Goal: Transaction & Acquisition: Purchase product/service

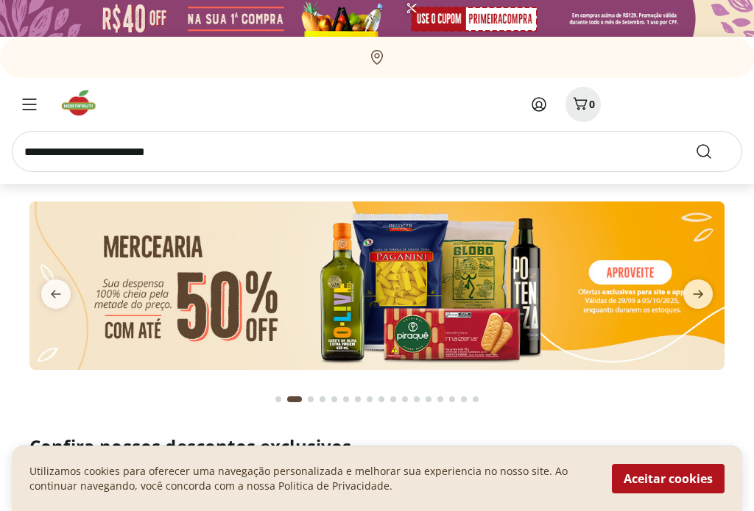
click at [542, 102] on icon at bounding box center [539, 105] width 18 height 18
click at [542, 105] on icon at bounding box center [538, 104] width 13 height 13
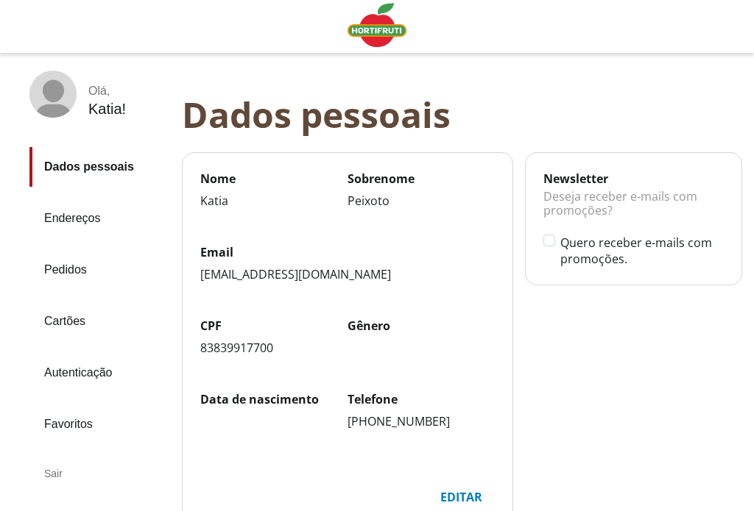
click at [48, 460] on div "Sair" at bounding box center [99, 473] width 141 height 35
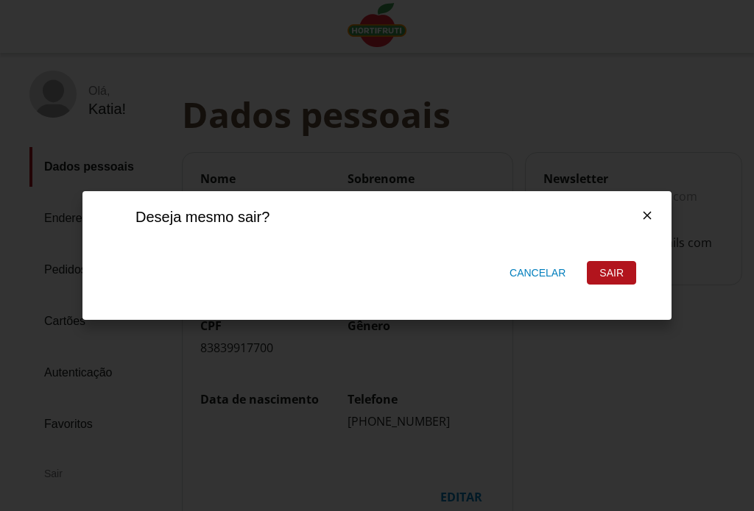
click at [536, 274] on div "Cancelar" at bounding box center [536, 273] width 79 height 16
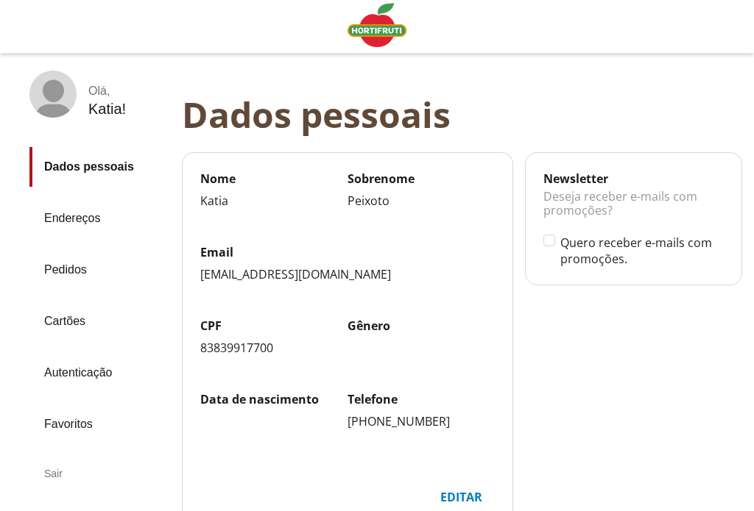
click at [375, 23] on img "Linha de sessão" at bounding box center [376, 25] width 59 height 44
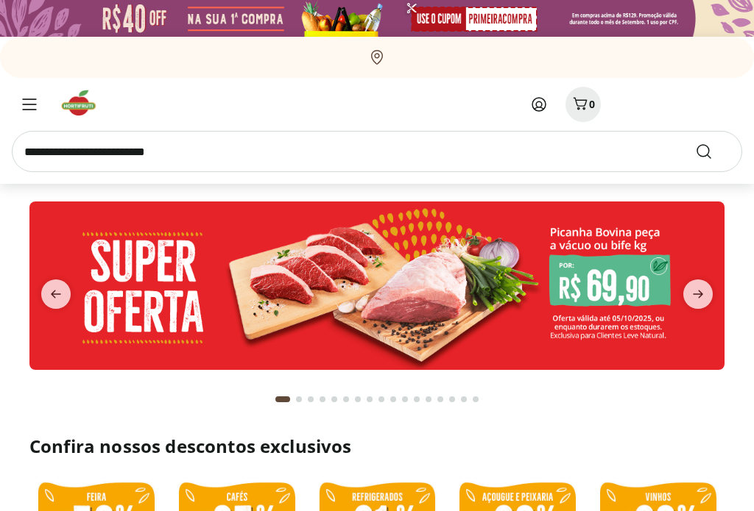
click at [54, 152] on input "search" at bounding box center [377, 151] width 730 height 41
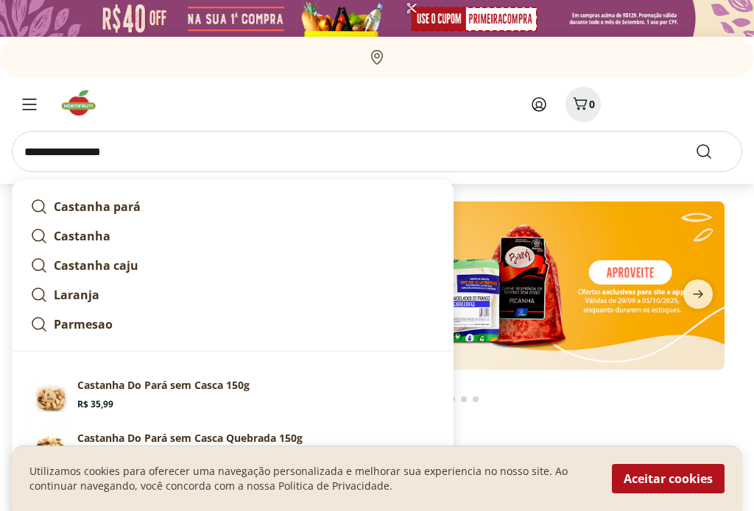
type input "**********"
click at [712, 152] on button "Submit Search" at bounding box center [712, 152] width 35 height 18
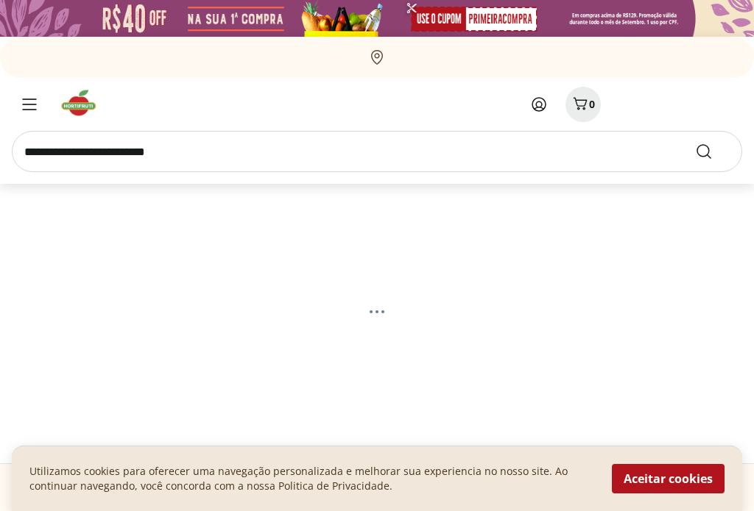
select select "**********"
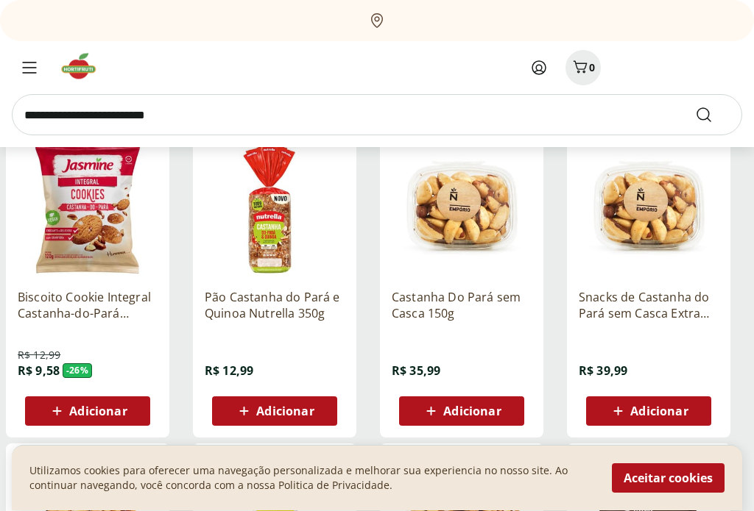
scroll to position [202, 0]
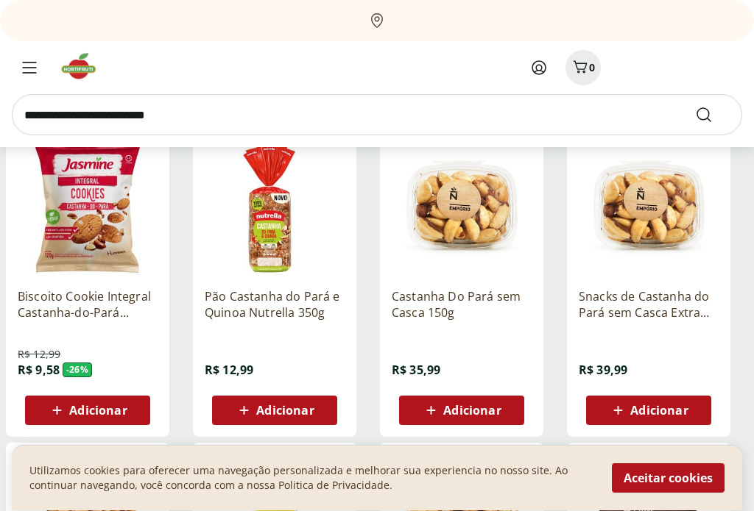
click at [485, 405] on span "Adicionar" at bounding box center [471, 411] width 57 height 12
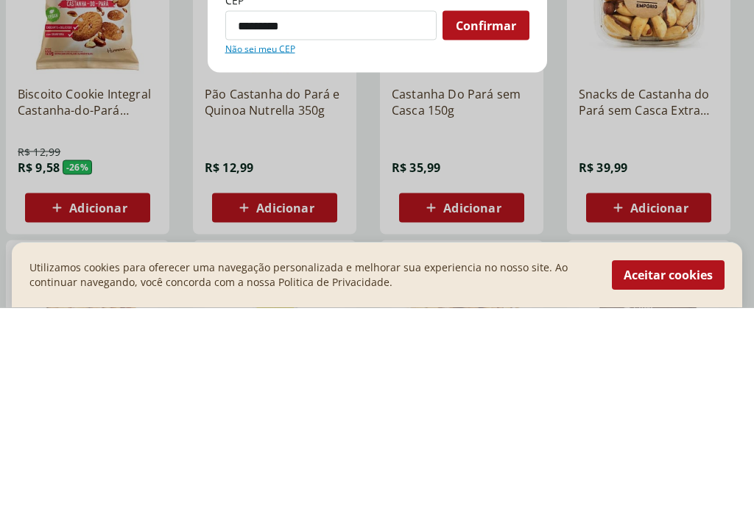
type input "*********"
click at [489, 223] on span "Confirmar" at bounding box center [486, 229] width 60 height 12
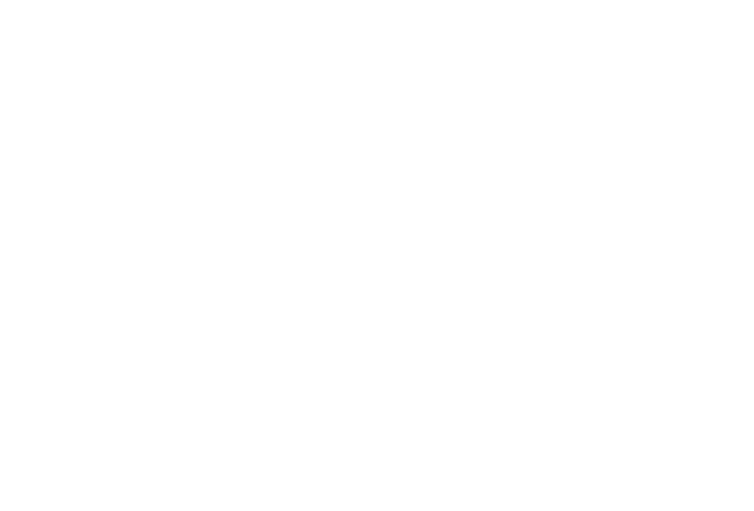
select select "**********"
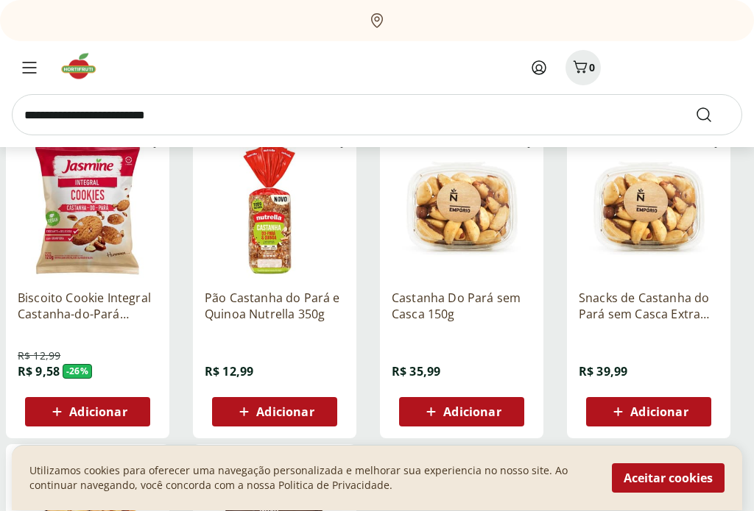
scroll to position [202, 0]
click at [479, 417] on span "Adicionar" at bounding box center [471, 412] width 57 height 12
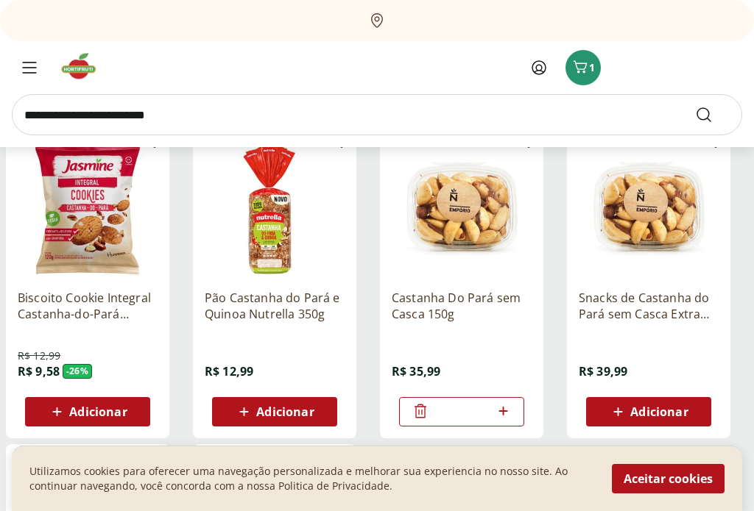
click at [49, 123] on input "search" at bounding box center [377, 114] width 730 height 41
type input "**********"
click at [712, 115] on button "Submit Search" at bounding box center [712, 115] width 35 height 18
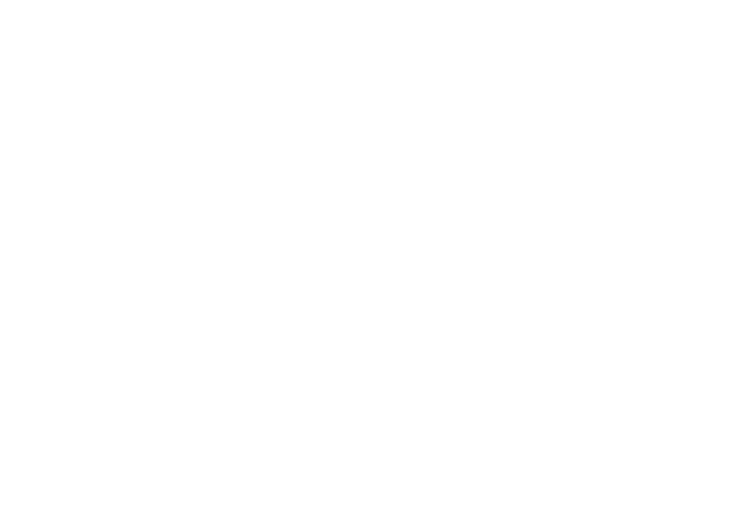
select select "**********"
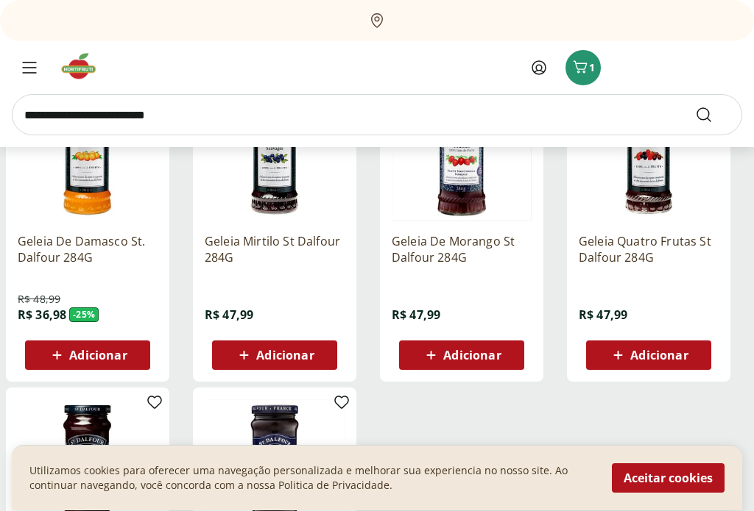
scroll to position [258, 0]
click at [60, 358] on icon at bounding box center [57, 356] width 18 height 18
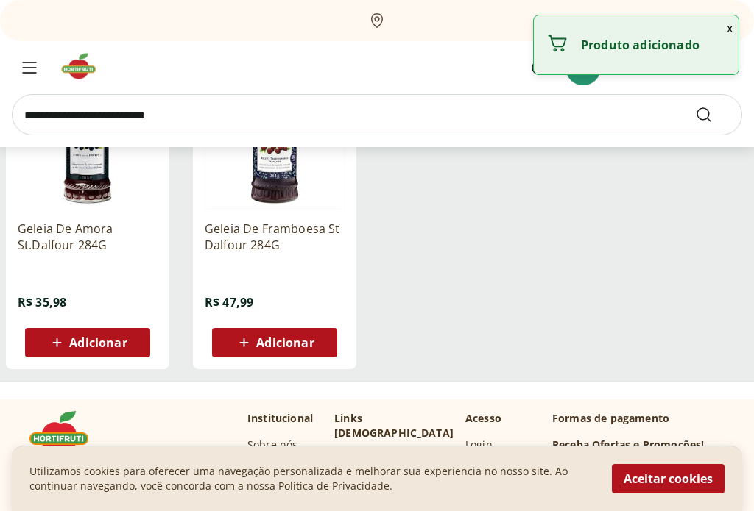
scroll to position [576, 0]
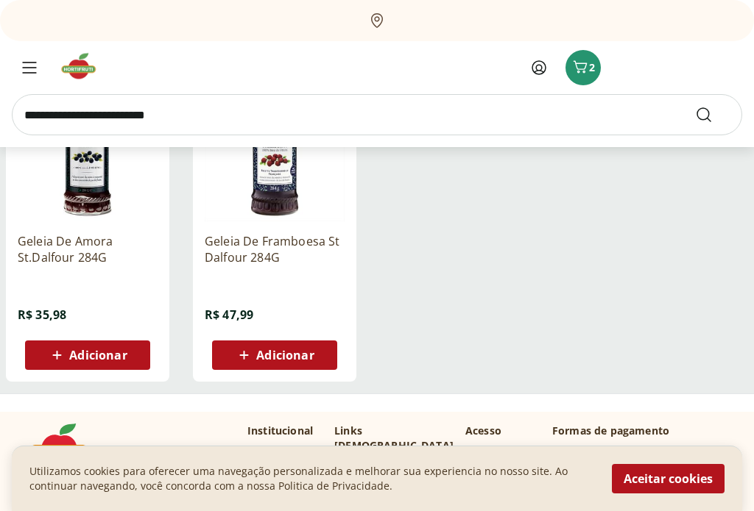
click at [67, 355] on span "Adicionar" at bounding box center [87, 356] width 79 height 18
click at [587, 60] on icon "Carrinho" at bounding box center [580, 67] width 18 height 18
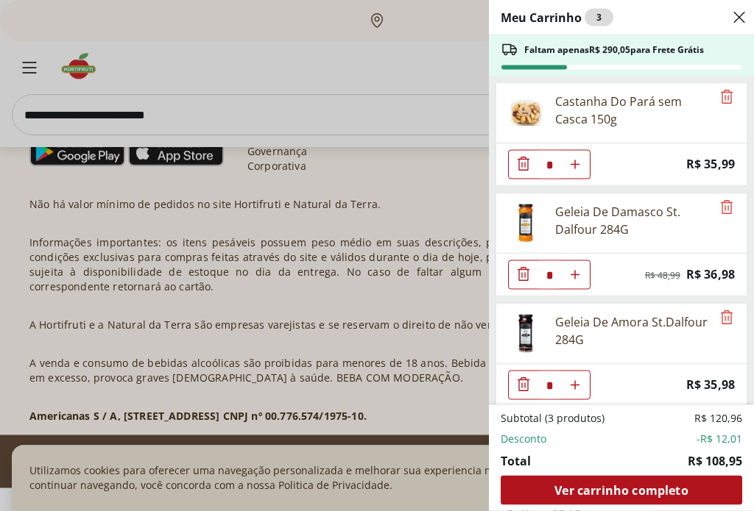
scroll to position [1099, 0]
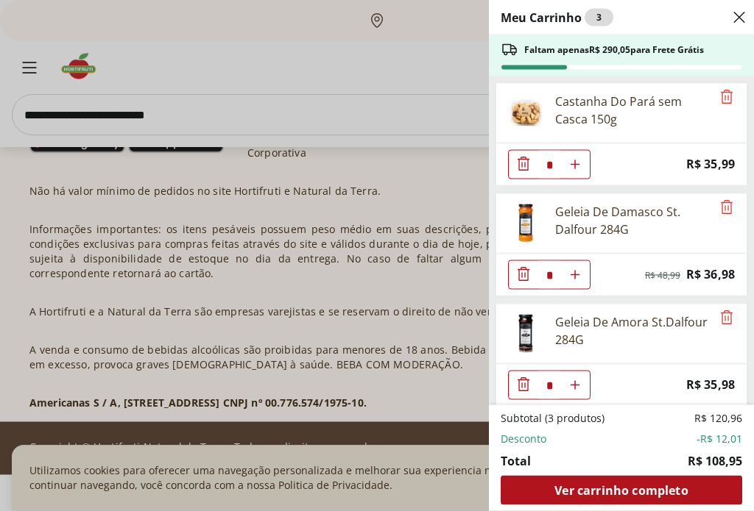
click at [633, 497] on span "Ver carrinho completo" at bounding box center [620, 491] width 133 height 12
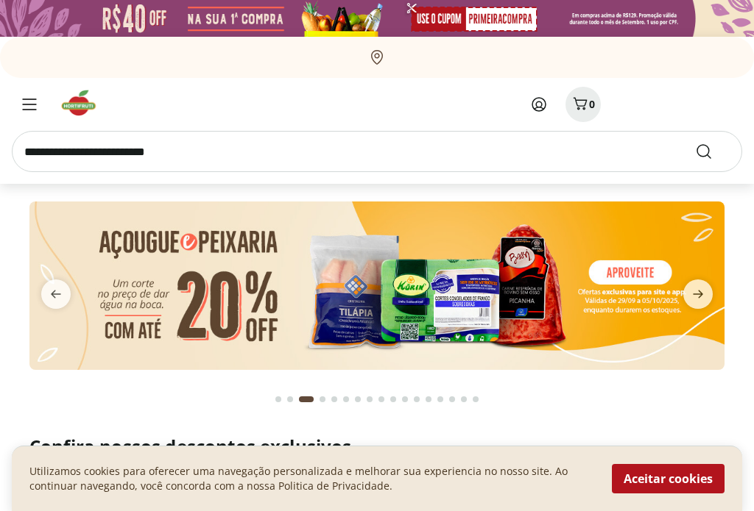
click at [539, 99] on icon at bounding box center [539, 105] width 18 height 18
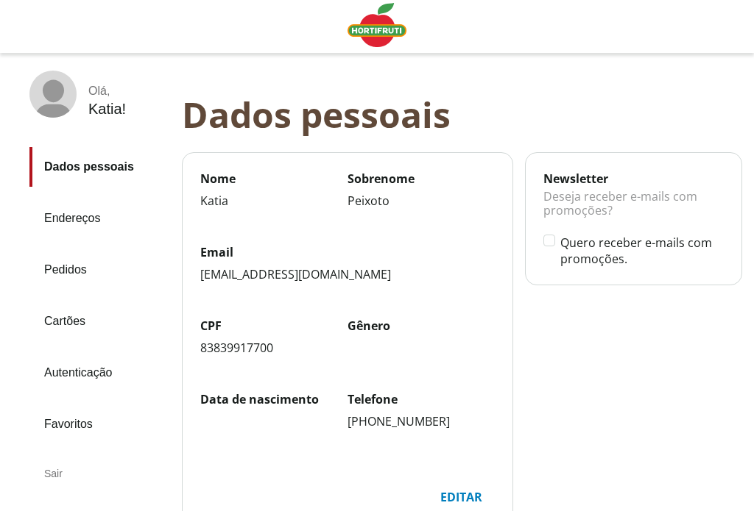
click at [46, 456] on div "Sair" at bounding box center [99, 473] width 141 height 35
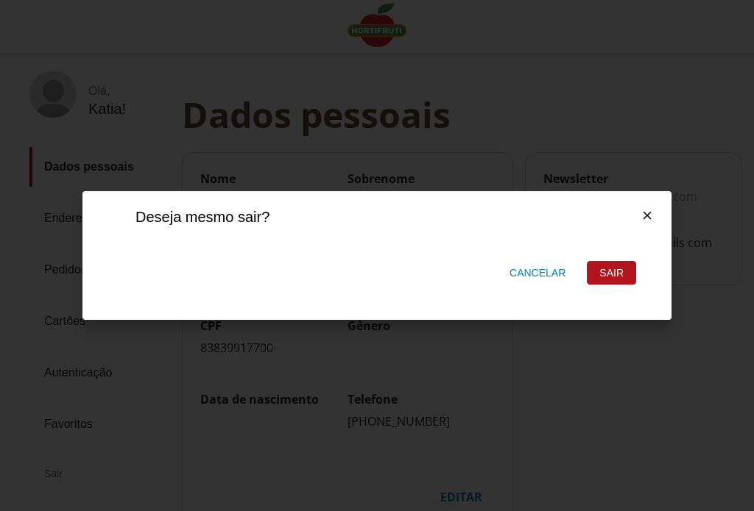
click at [621, 273] on div "Sair" at bounding box center [611, 273] width 48 height 22
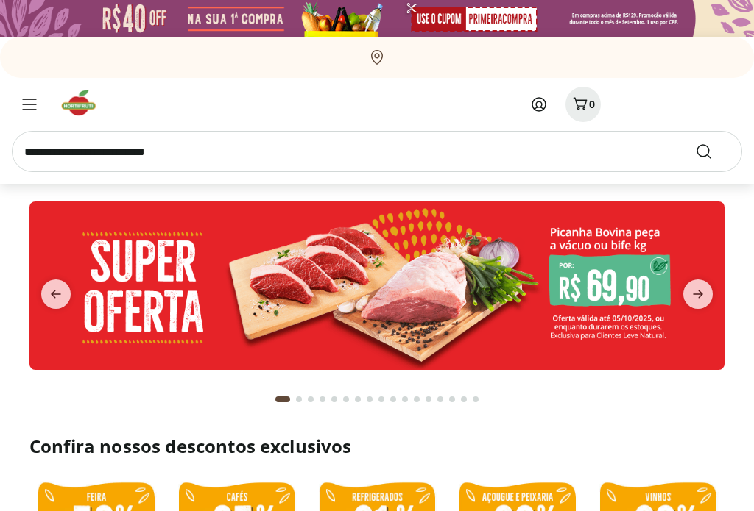
click at [538, 101] on icon at bounding box center [539, 105] width 18 height 18
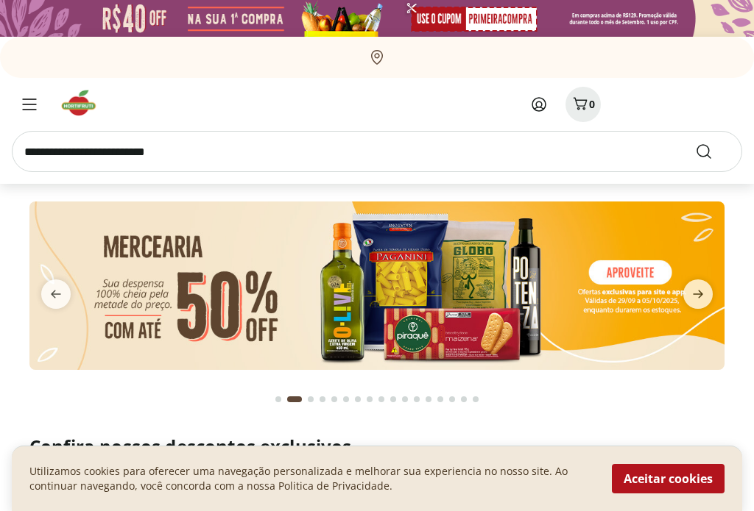
click at [539, 105] on icon at bounding box center [539, 105] width 18 height 18
click at [540, 99] on icon at bounding box center [539, 105] width 18 height 18
click at [32, 110] on span "Menu" at bounding box center [30, 105] width 18 height 18
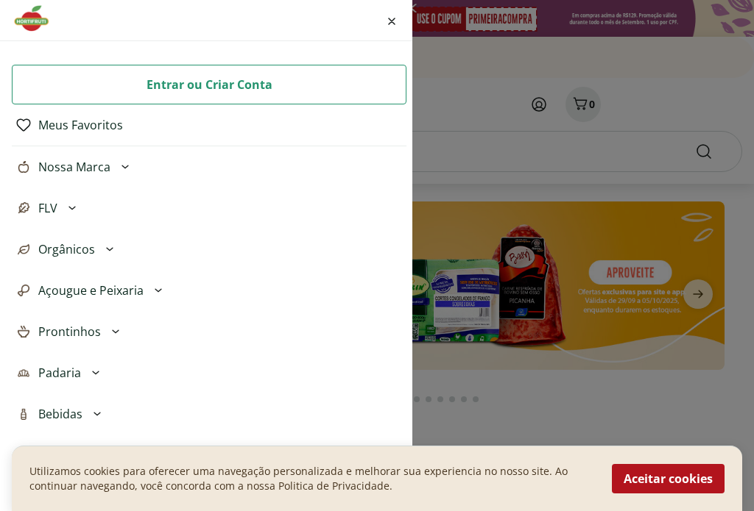
click at [394, 18] on icon "Fechar menu" at bounding box center [391, 21] width 7 height 7
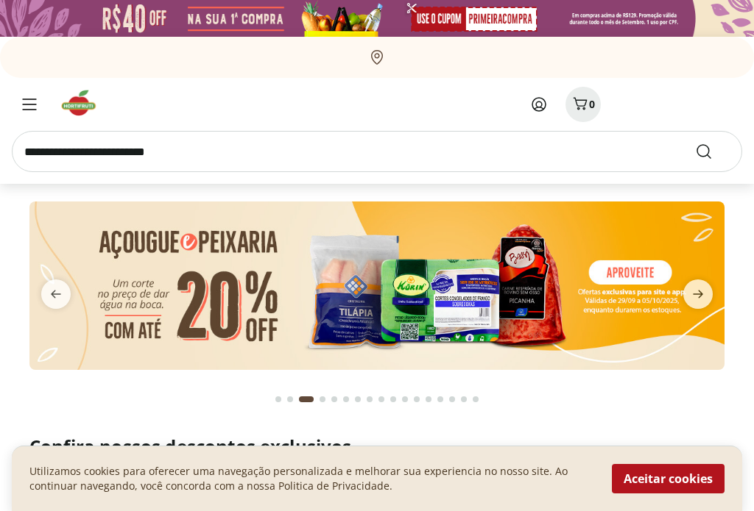
click at [670, 484] on button "Aceitar cookies" at bounding box center [668, 478] width 113 height 29
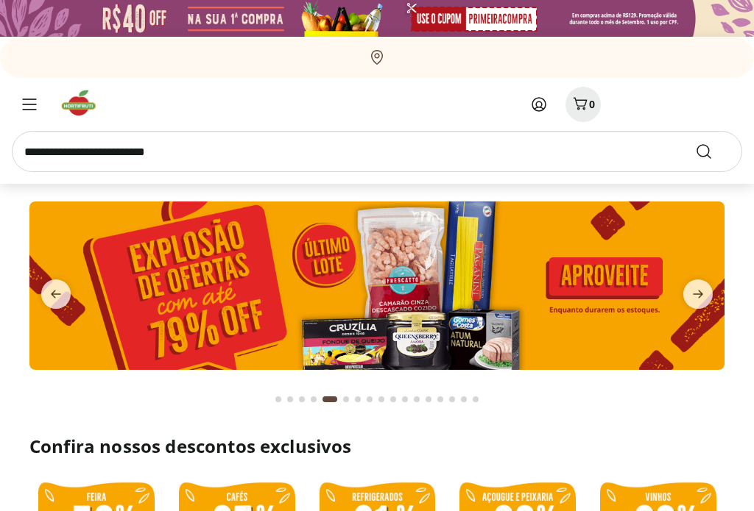
scroll to position [1, 0]
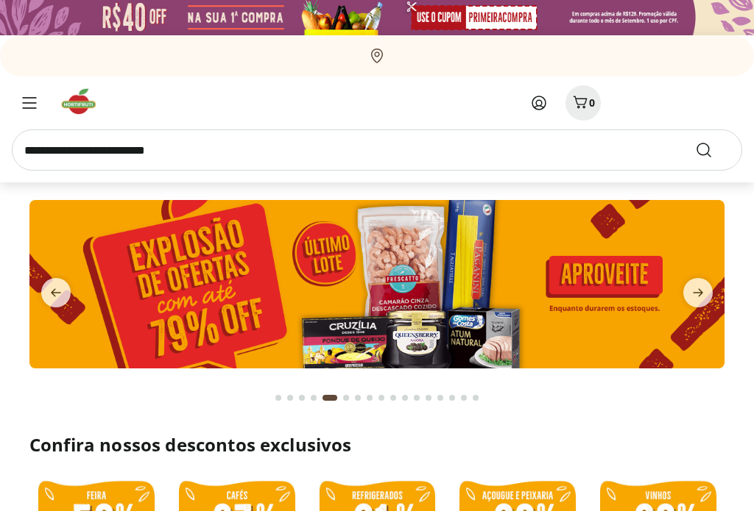
click at [687, 305] on span "next" at bounding box center [697, 292] width 29 height 29
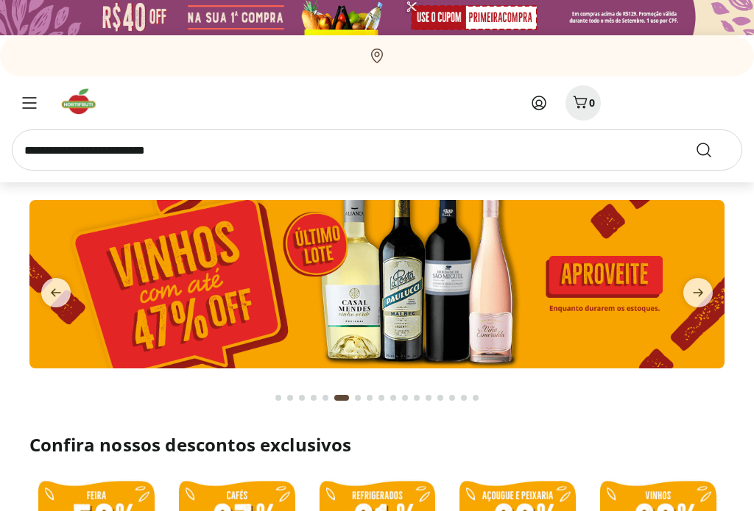
click at [698, 296] on icon "next" at bounding box center [697, 293] width 10 height 8
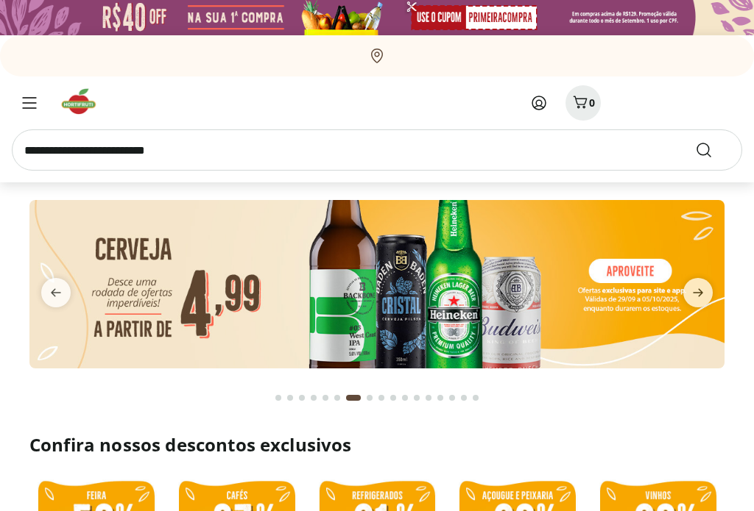
click at [698, 292] on icon "next" at bounding box center [698, 293] width 18 height 18
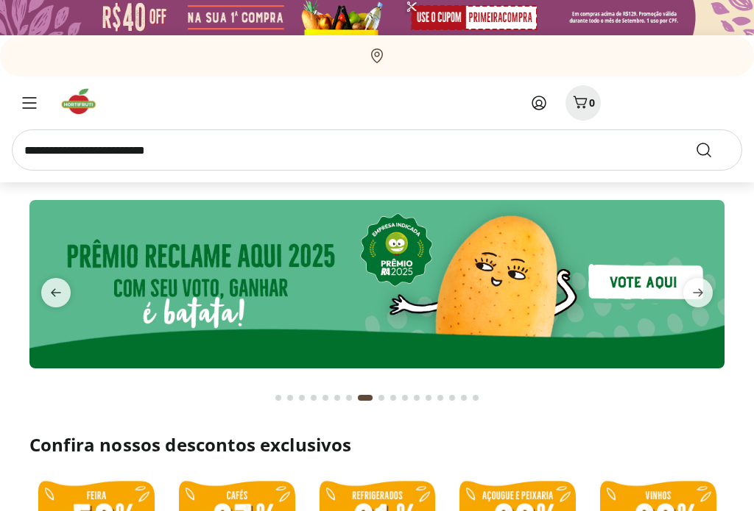
click at [701, 289] on icon "next" at bounding box center [698, 293] width 18 height 18
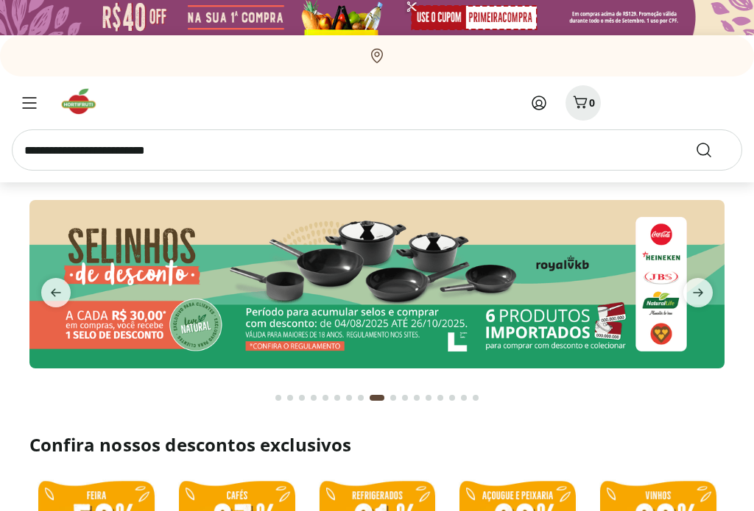
click at [701, 288] on icon "next" at bounding box center [698, 293] width 18 height 18
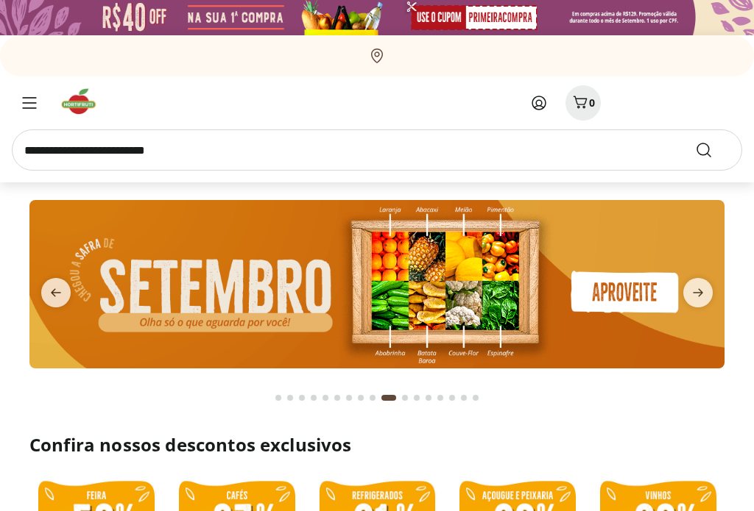
click at [703, 287] on icon "next" at bounding box center [698, 293] width 18 height 18
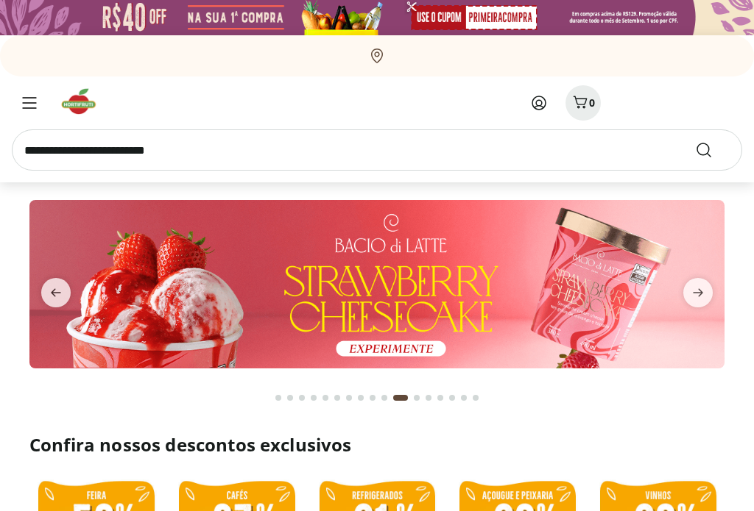
click at [704, 287] on icon "next" at bounding box center [698, 293] width 18 height 18
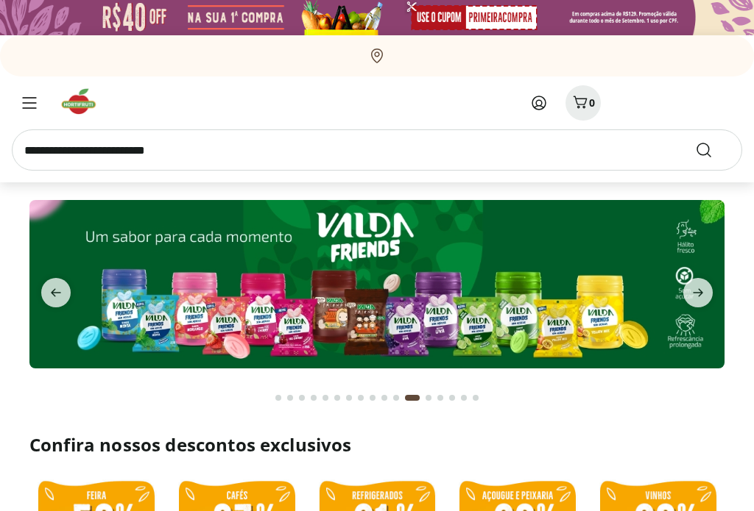
click at [704, 287] on icon "next" at bounding box center [698, 293] width 18 height 18
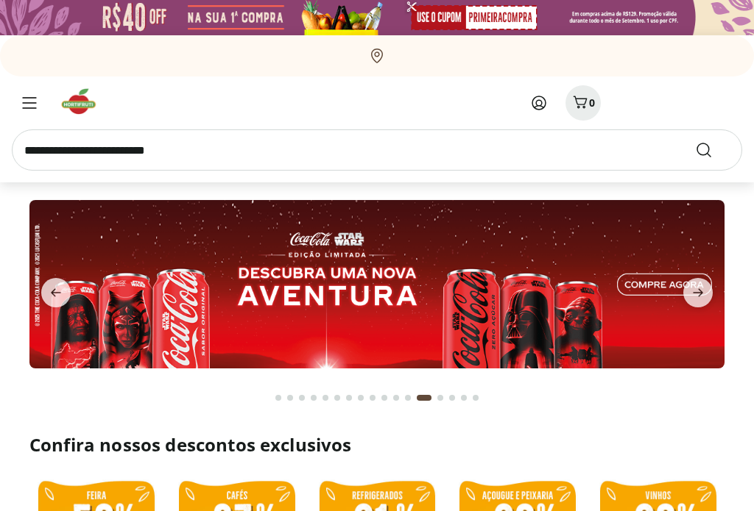
click at [706, 285] on span "next" at bounding box center [697, 292] width 29 height 29
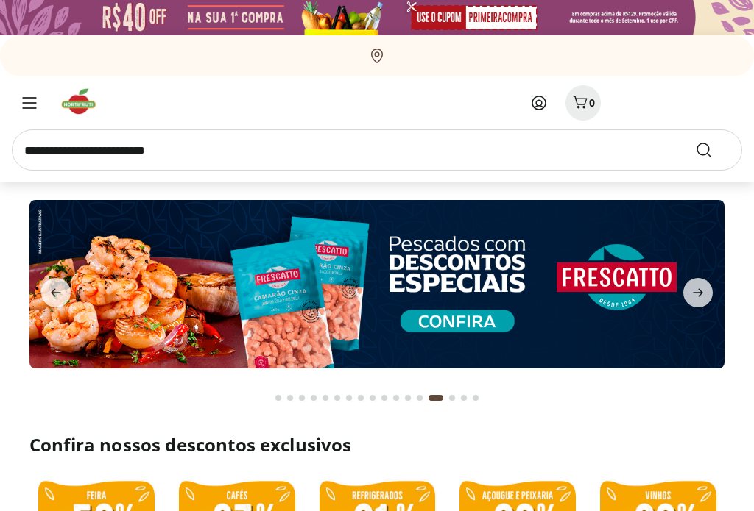
click at [709, 286] on span "next" at bounding box center [697, 292] width 29 height 29
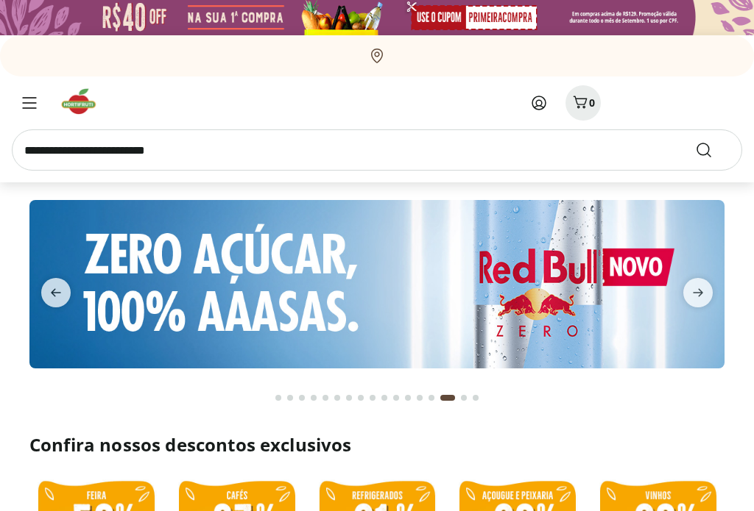
click at [709, 285] on span "next" at bounding box center [697, 292] width 29 height 29
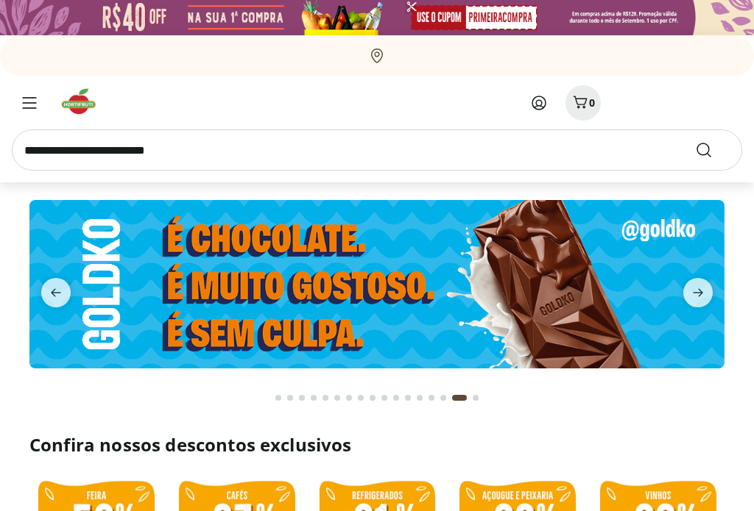
click at [709, 286] on span "next" at bounding box center [697, 292] width 29 height 29
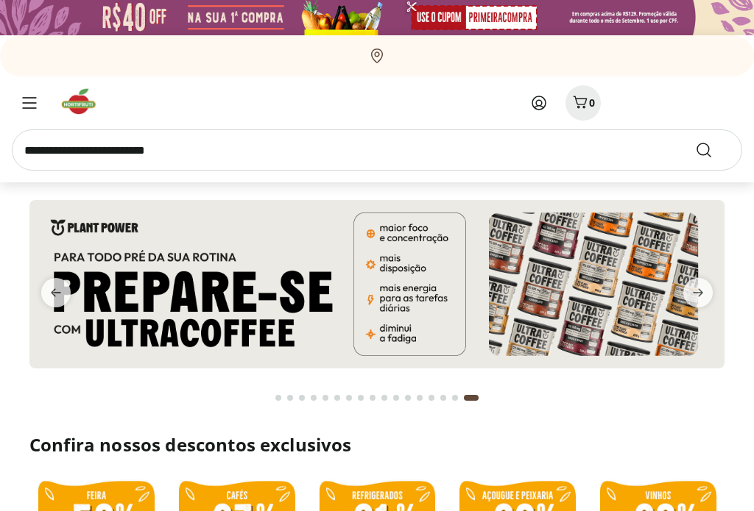
click at [709, 286] on span "next" at bounding box center [697, 292] width 29 height 29
click at [542, 101] on icon at bounding box center [539, 103] width 18 height 18
